Goal: Task Accomplishment & Management: Use online tool/utility

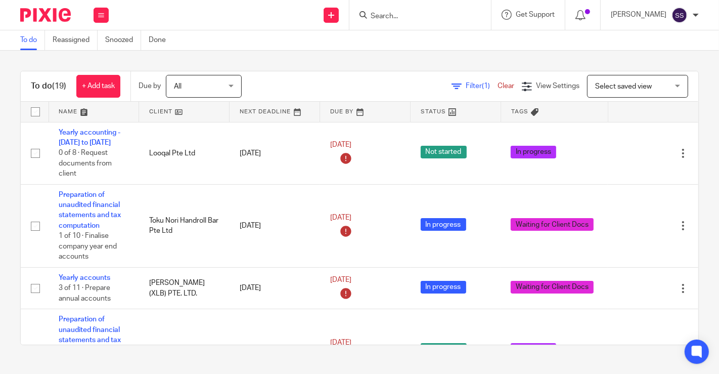
click at [179, 113] on link at bounding box center [184, 112] width 90 height 20
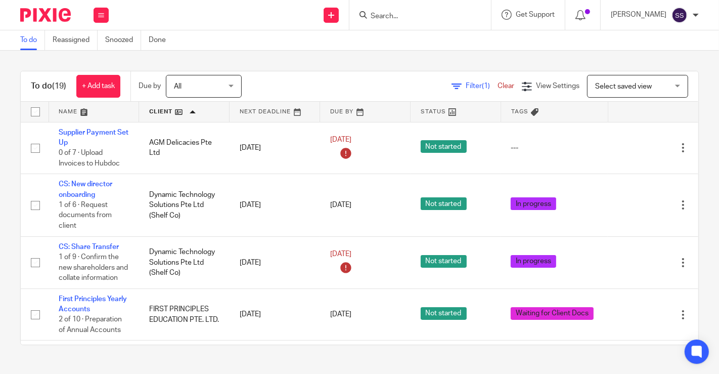
click at [395, 16] on input "Search" at bounding box center [415, 16] width 91 height 9
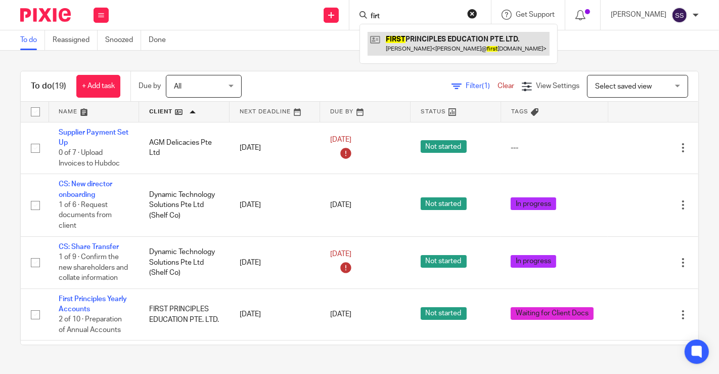
type input "firt"
click at [438, 35] on link at bounding box center [458, 43] width 182 height 23
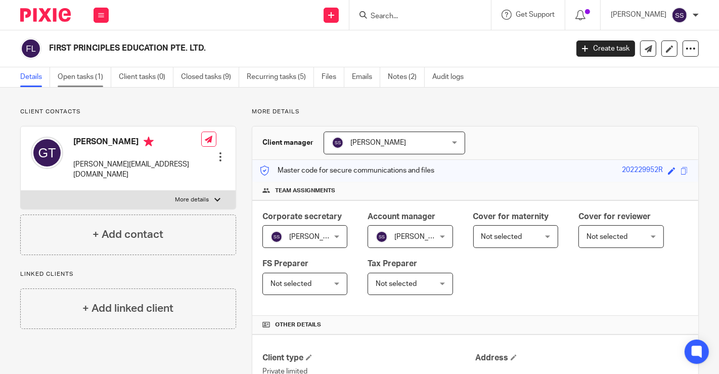
click at [91, 80] on link "Open tasks (1)" at bounding box center [85, 77] width 54 height 20
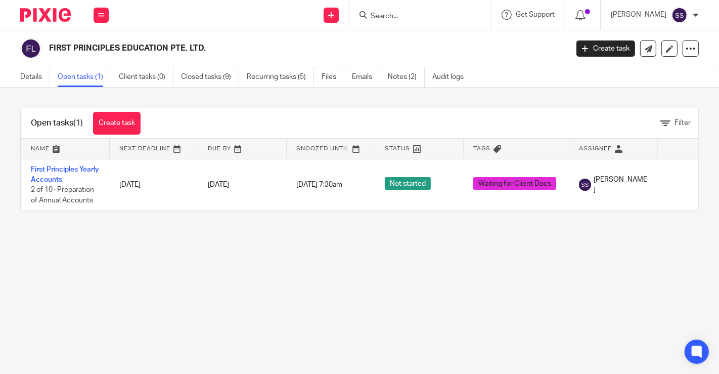
click at [595, 45] on link "Create task" at bounding box center [605, 48] width 59 height 16
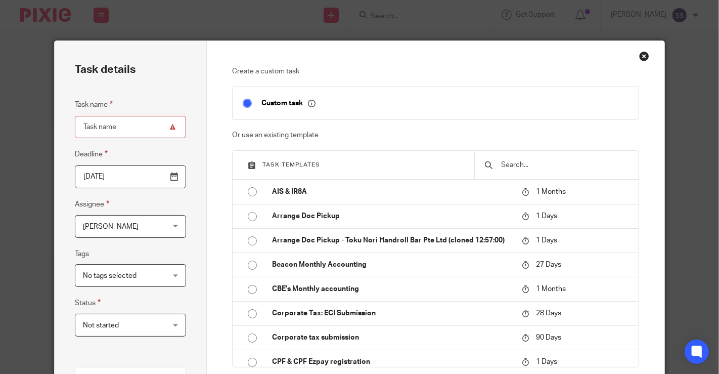
click at [520, 159] on input "text" at bounding box center [564, 164] width 129 height 11
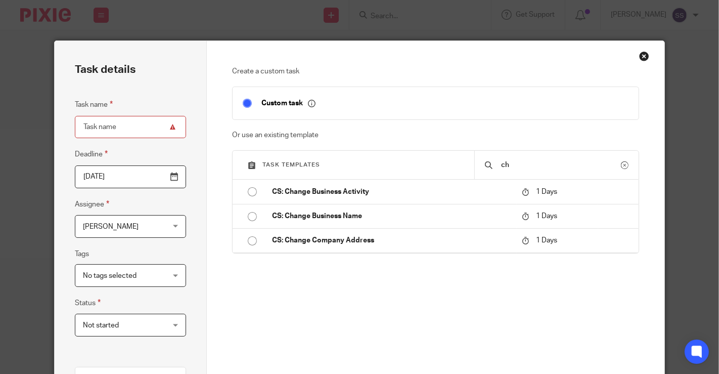
type input "c"
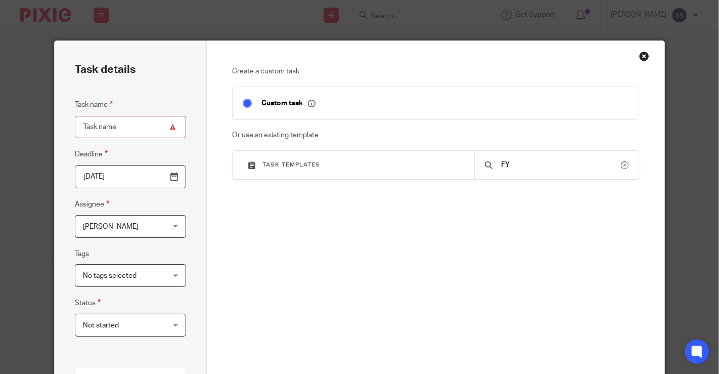
type input "F"
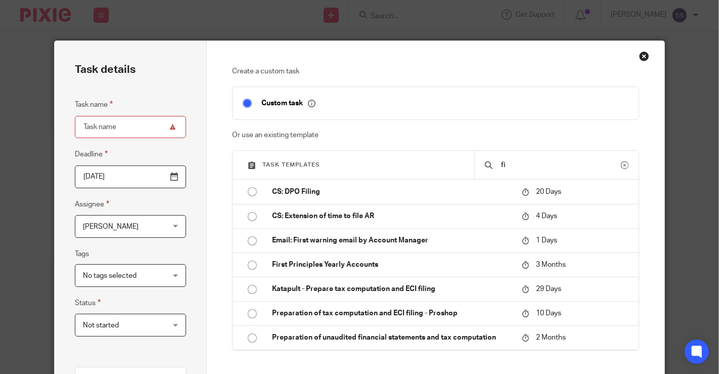
type input "f"
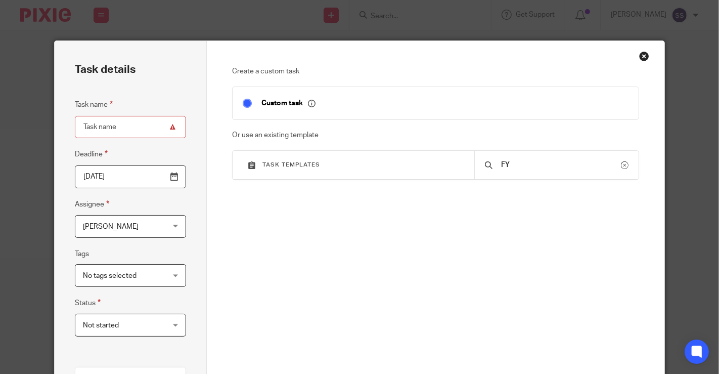
type input "F"
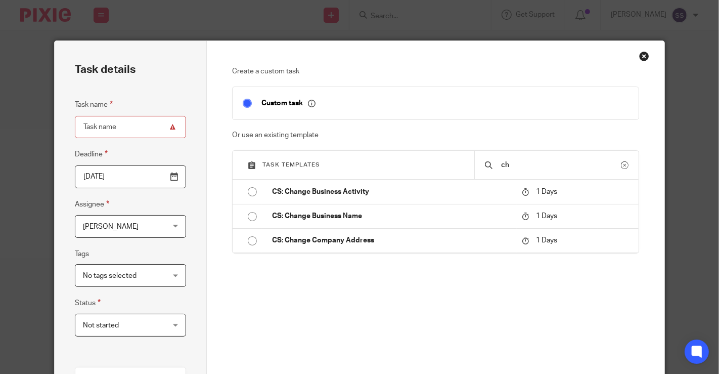
type input "c"
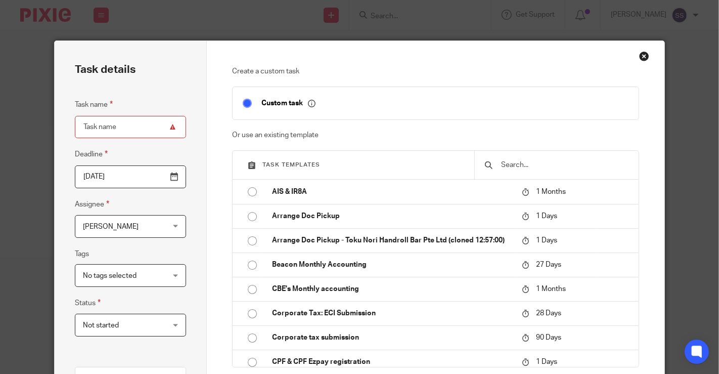
type input "f"
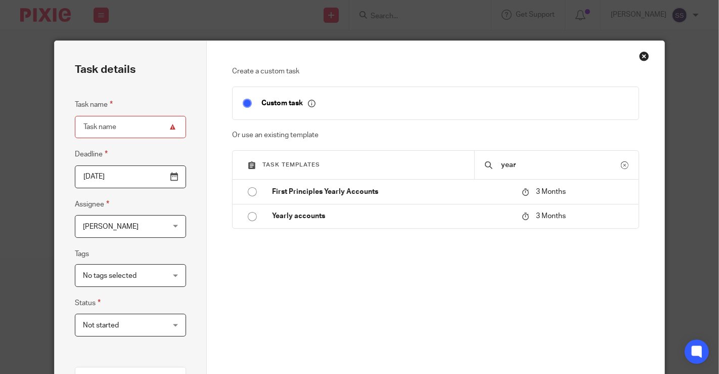
type input "year"
click at [639, 53] on div "Close this dialog window" at bounding box center [644, 56] width 10 height 10
